Goal: Task Accomplishment & Management: Manage account settings

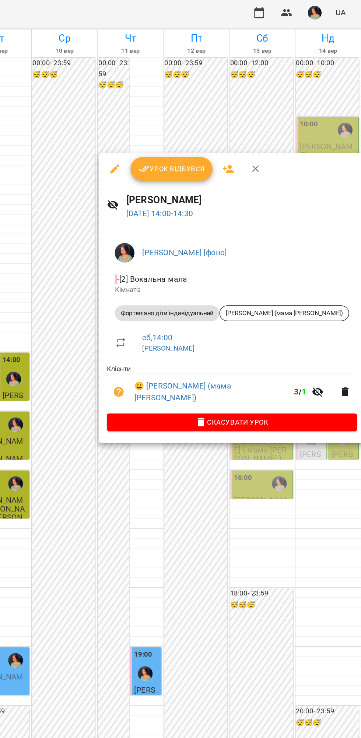
click at [221, 135] on button "Урок відбувся" at bounding box center [219, 129] width 62 height 18
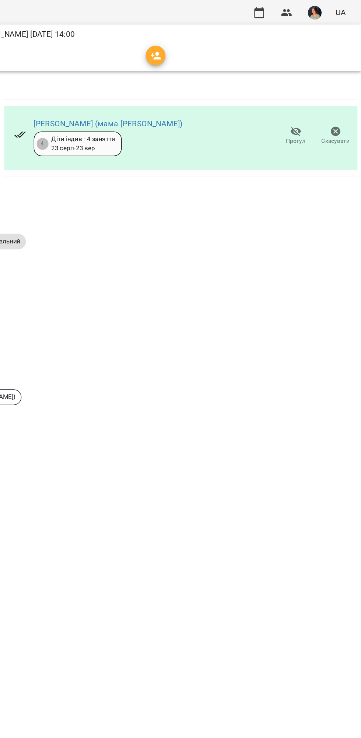
scroll to position [0, 0]
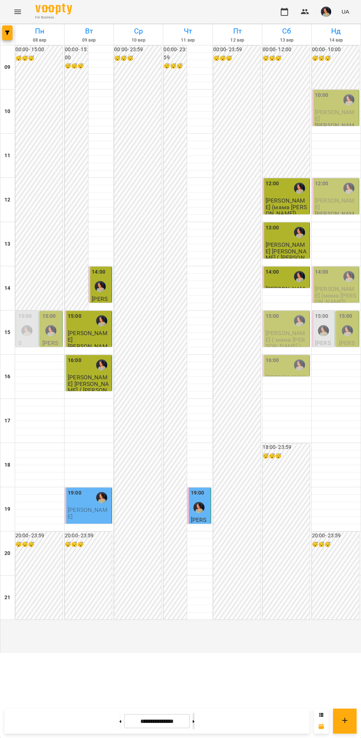
click at [195, 722] on icon at bounding box center [194, 721] width 2 height 3
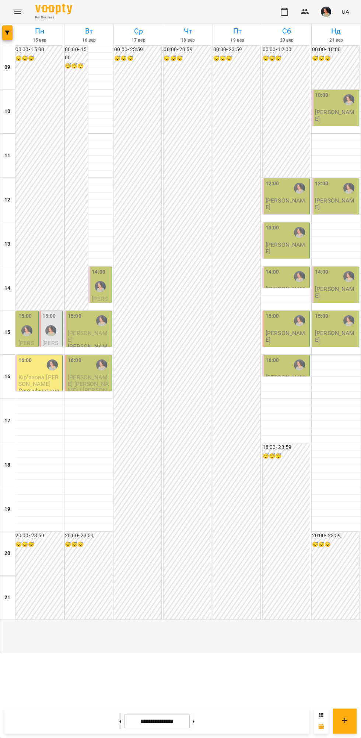
click at [119, 725] on button at bounding box center [120, 721] width 2 height 16
type input "**********"
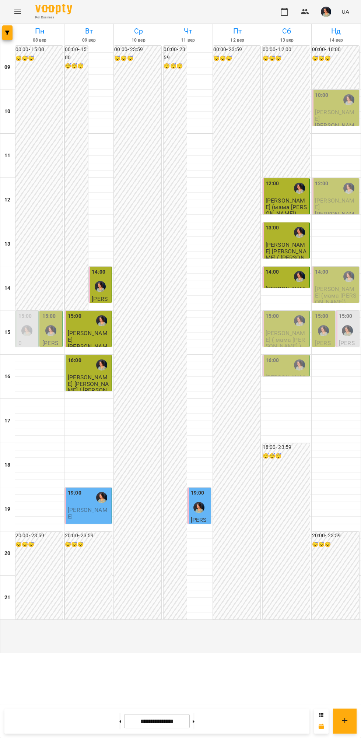
click at [279, 329] on div "15:00" at bounding box center [287, 320] width 42 height 17
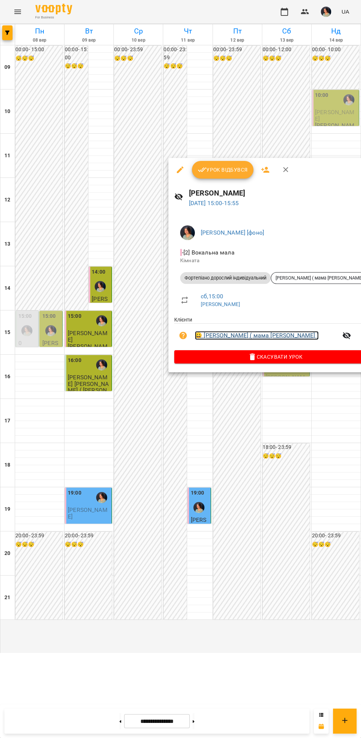
click at [263, 336] on link "😀 [PERSON_NAME] ( мама [PERSON_NAME] )" at bounding box center [257, 335] width 124 height 9
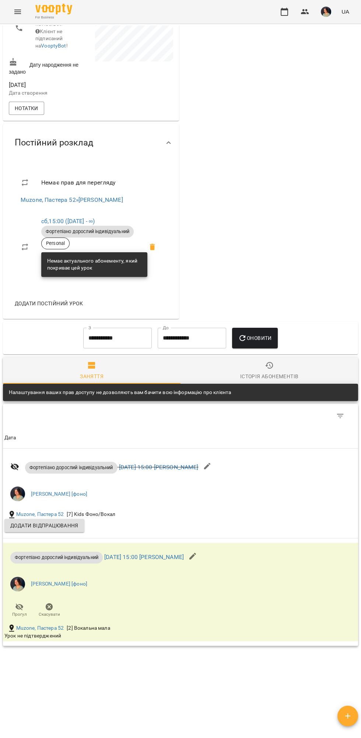
scroll to position [252, 0]
